Goal: Information Seeking & Learning: Learn about a topic

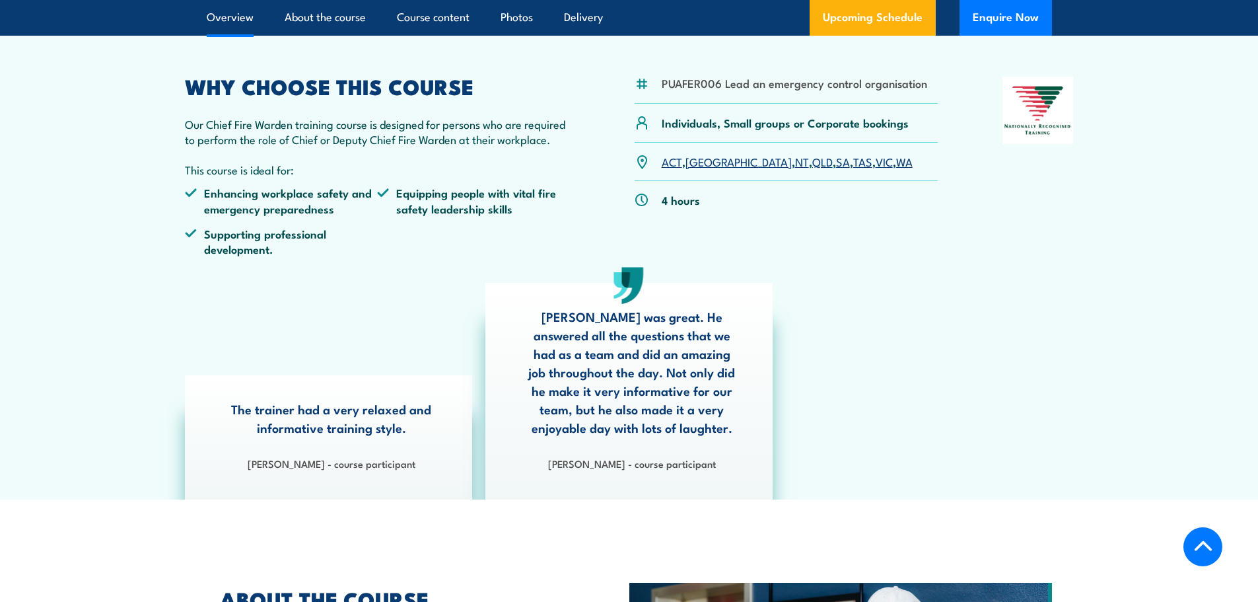
scroll to position [396, 0]
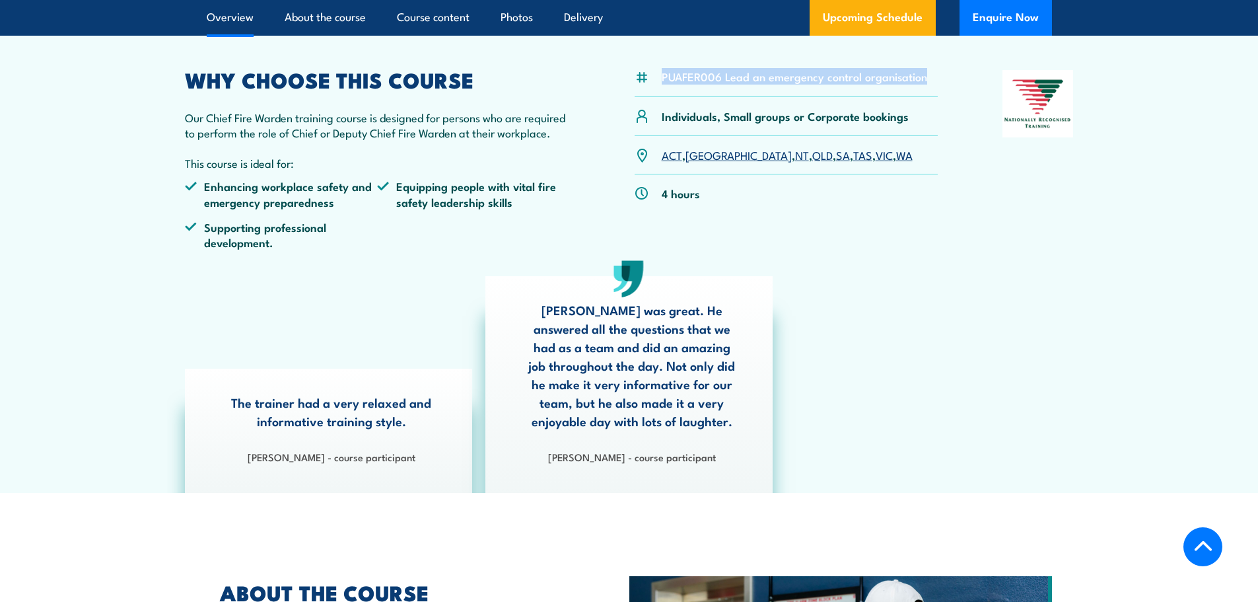
drag, startPoint x: 662, startPoint y: 76, endPoint x: 935, endPoint y: 87, distance: 272.3
click at [935, 87] on div "PUAFER006 Lead an emergency control organisation" at bounding box center [787, 83] width 304 height 27
copy li "PUAFER006 Lead an emergency control organisation"
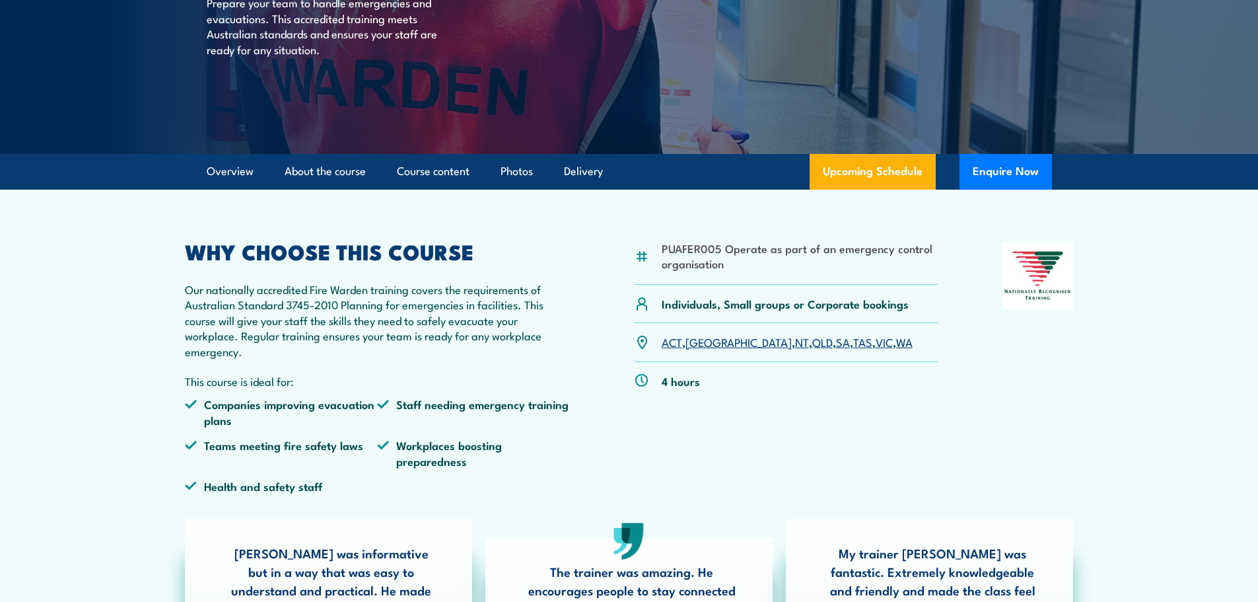
scroll to position [264, 0]
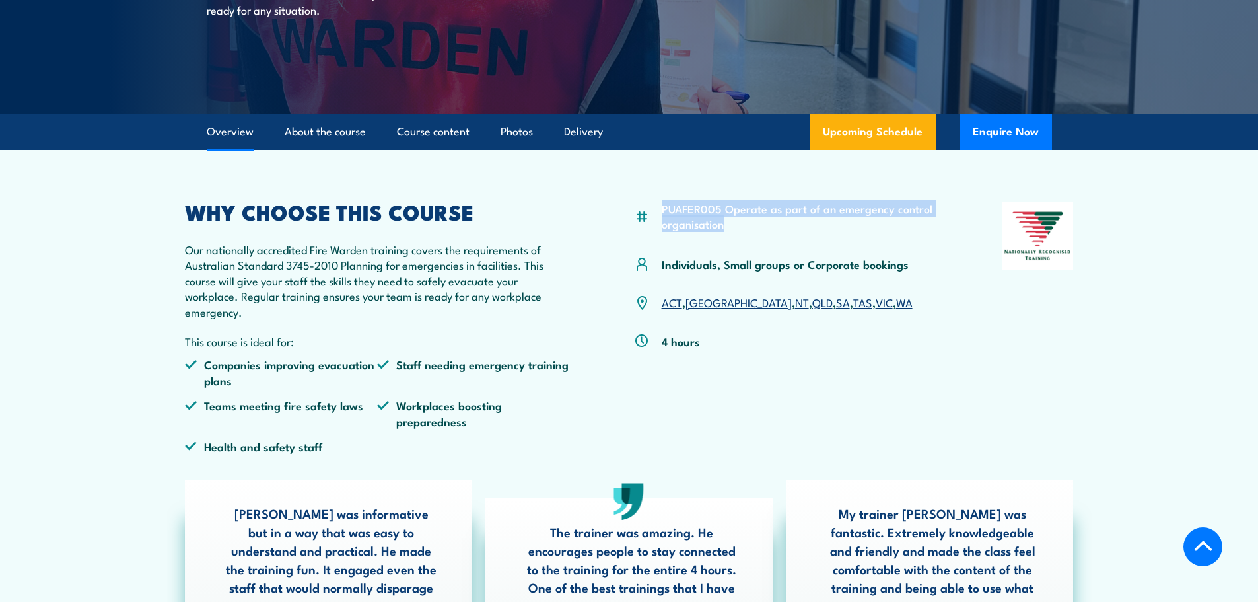
drag, startPoint x: 666, startPoint y: 210, endPoint x: 725, endPoint y: 229, distance: 62.3
click at [725, 229] on li "PUAFER005 Operate as part of an emergency control organisation" at bounding box center [800, 216] width 277 height 31
copy li "PUAFER005 Operate as part of an emergency control organisation"
